Goal: Download file/media

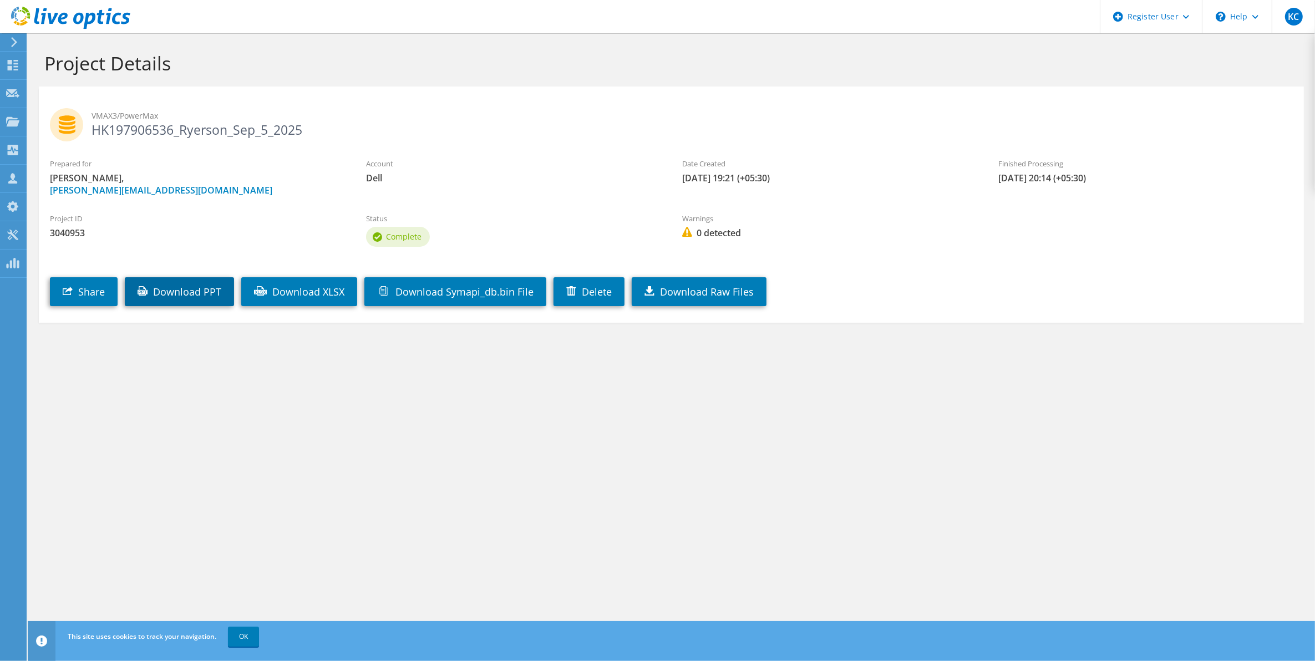
click at [195, 289] on link "Download PPT" at bounding box center [179, 291] width 109 height 29
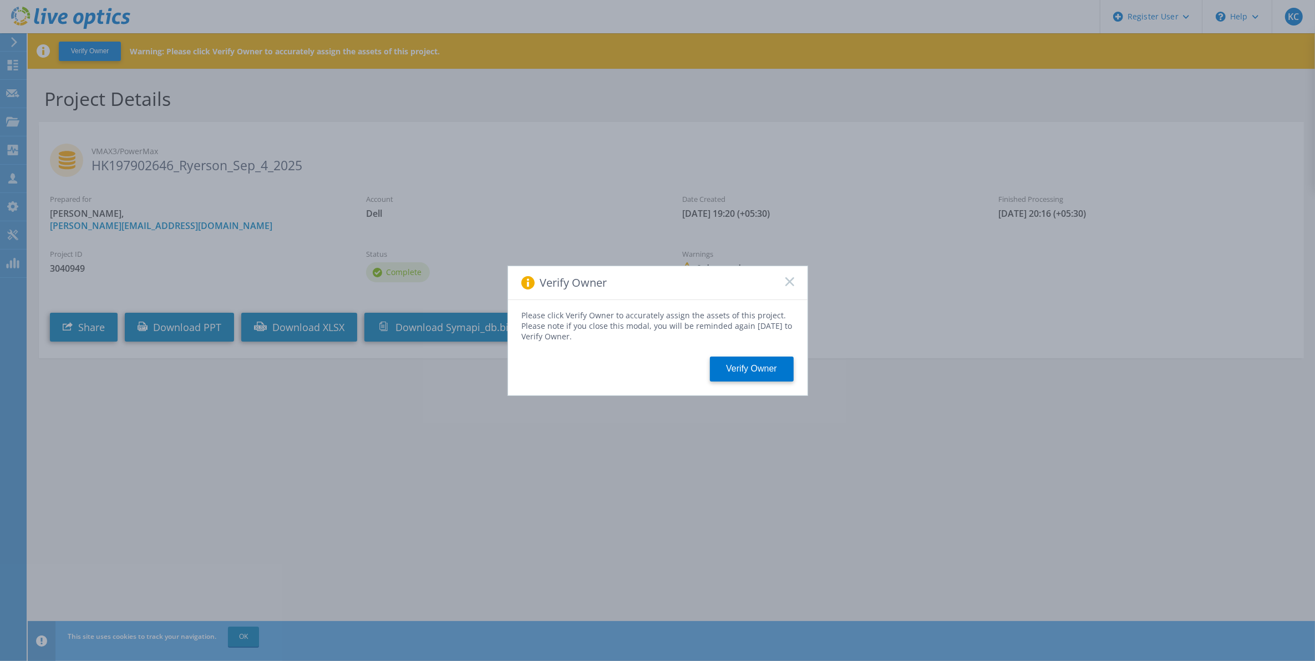
click at [789, 276] on div "Verify Owner" at bounding box center [658, 283] width 300 height 34
click at [785, 281] on icon at bounding box center [789, 281] width 9 height 9
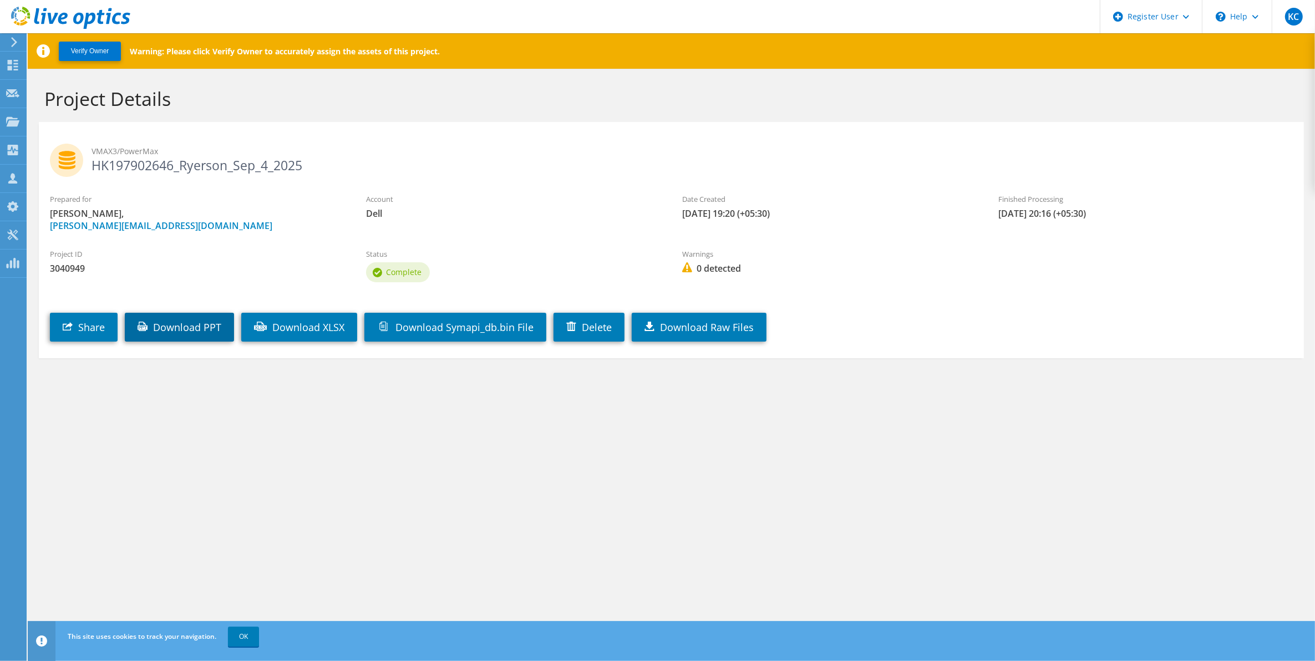
click at [189, 322] on link "Download PPT" at bounding box center [179, 327] width 109 height 29
